Goal: Transaction & Acquisition: Purchase product/service

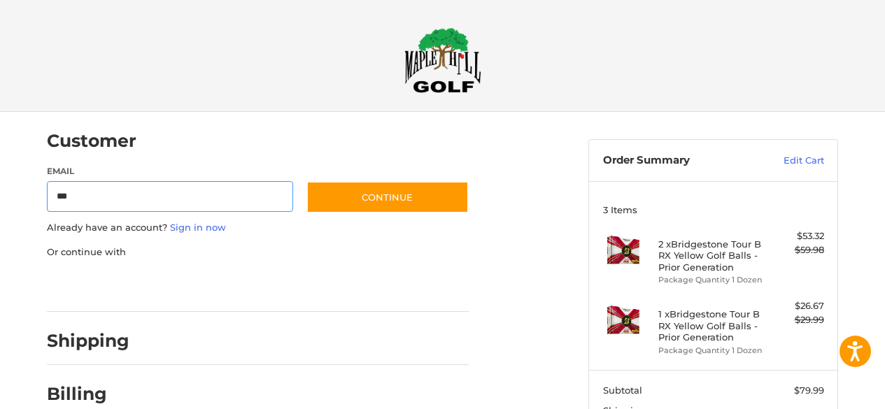
type input "**********"
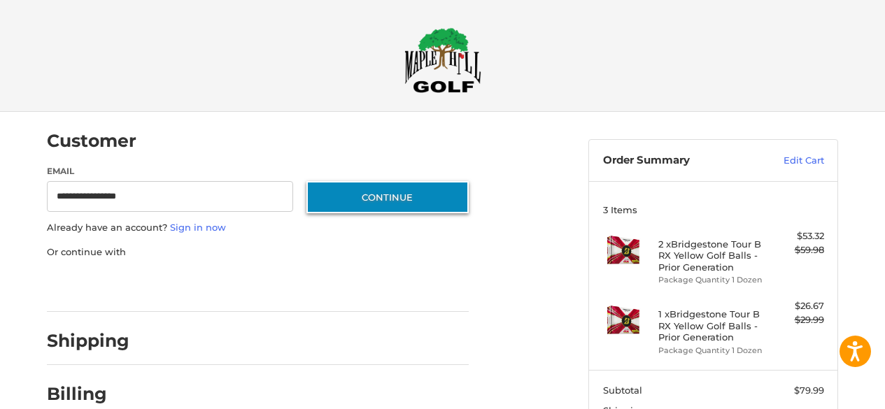
click at [384, 195] on button "Continue" at bounding box center [387, 197] width 162 height 32
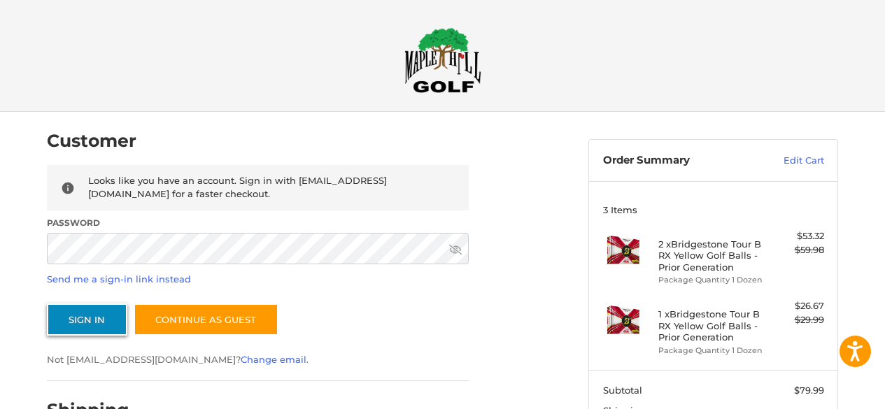
click at [85, 318] on button "Sign In" at bounding box center [87, 320] width 80 height 32
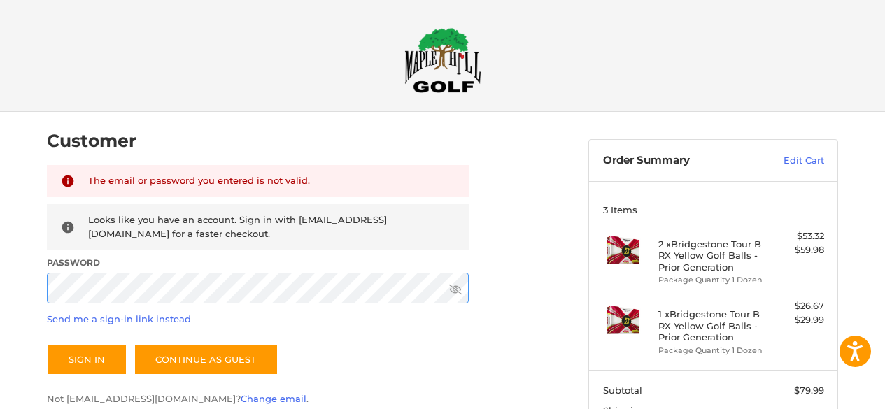
click at [0, 285] on div "Customer Returning Customer The email or password you entered is not valid. Loo…" at bounding box center [442, 352] width 885 height 481
click at [334, 331] on div "The email or password you entered is not valid. Looks like you have an account.…" at bounding box center [258, 285] width 422 height 241
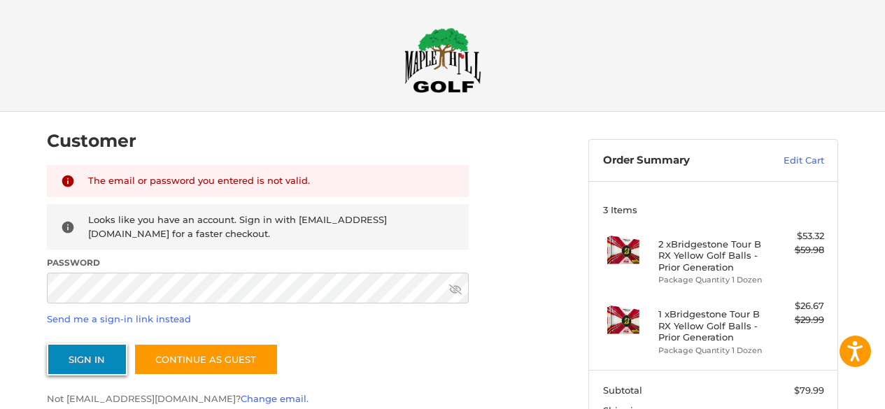
click at [91, 351] on button "Sign In" at bounding box center [87, 360] width 80 height 32
click at [157, 319] on link "Send me a sign-in link instead" at bounding box center [119, 318] width 144 height 11
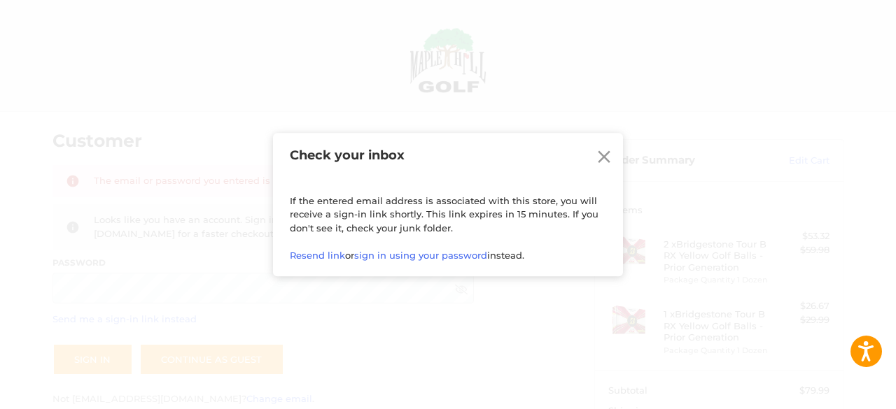
click at [604, 155] on icon at bounding box center [604, 156] width 13 height 13
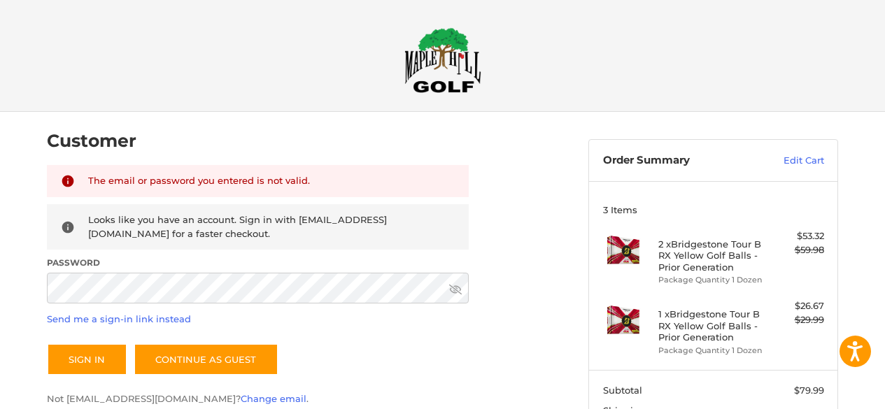
click at [703, 244] on h4 "2 x Bridgestone Tour B RX Yellow Golf Balls - Prior Generation" at bounding box center [711, 256] width 107 height 34
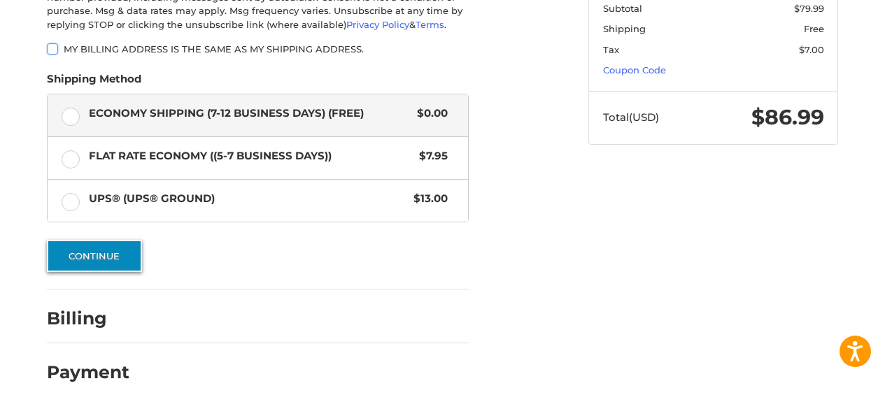
scroll to position [386, 0]
click at [100, 257] on button "Continue" at bounding box center [94, 256] width 95 height 32
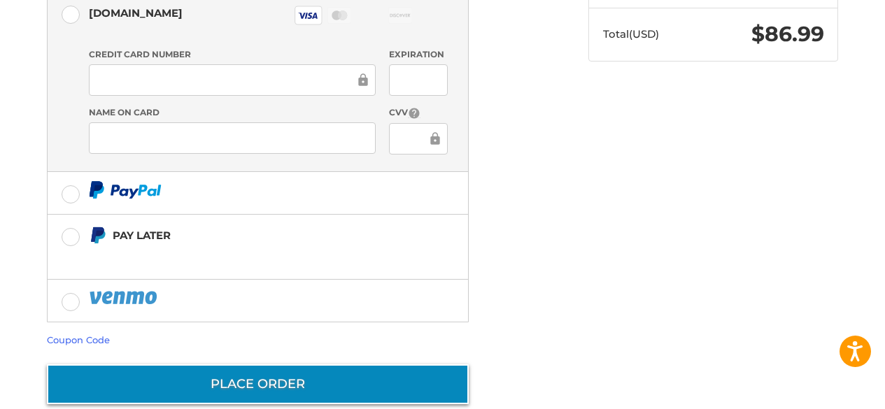
scroll to position [465, 0]
click at [269, 365] on button "Place Order" at bounding box center [258, 385] width 422 height 40
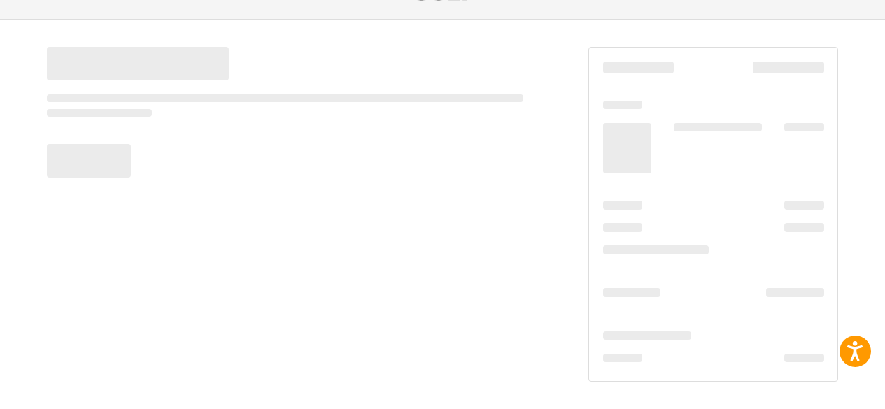
scroll to position [92, 0]
